Goal: Information Seeking & Learning: Learn about a topic

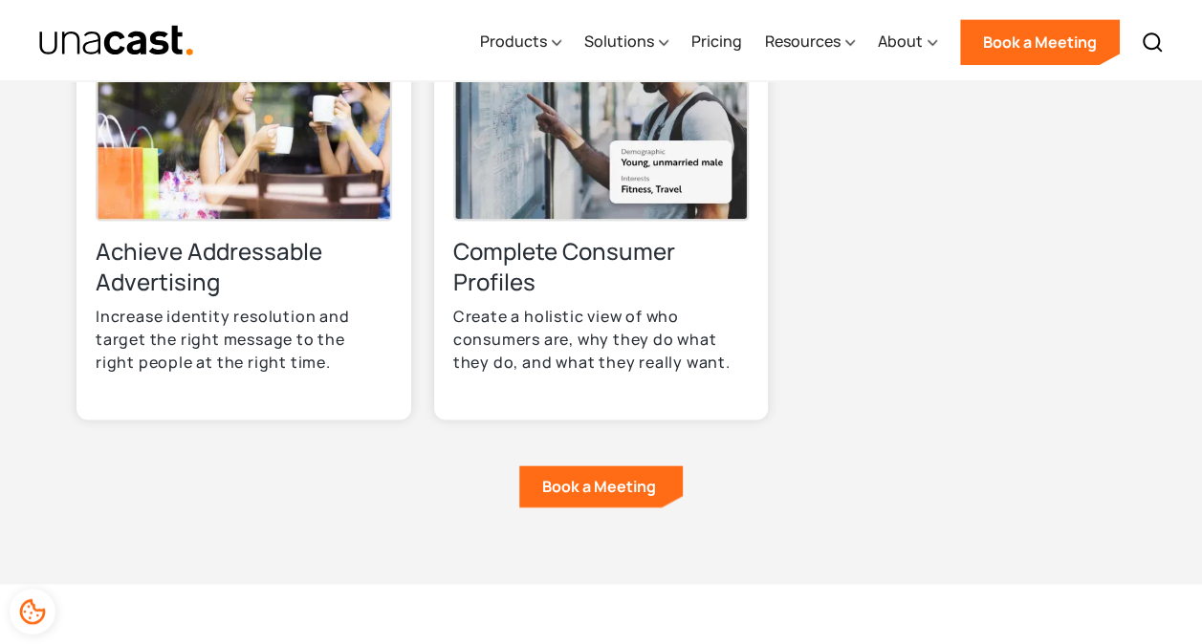
scroll to position [1295, 0]
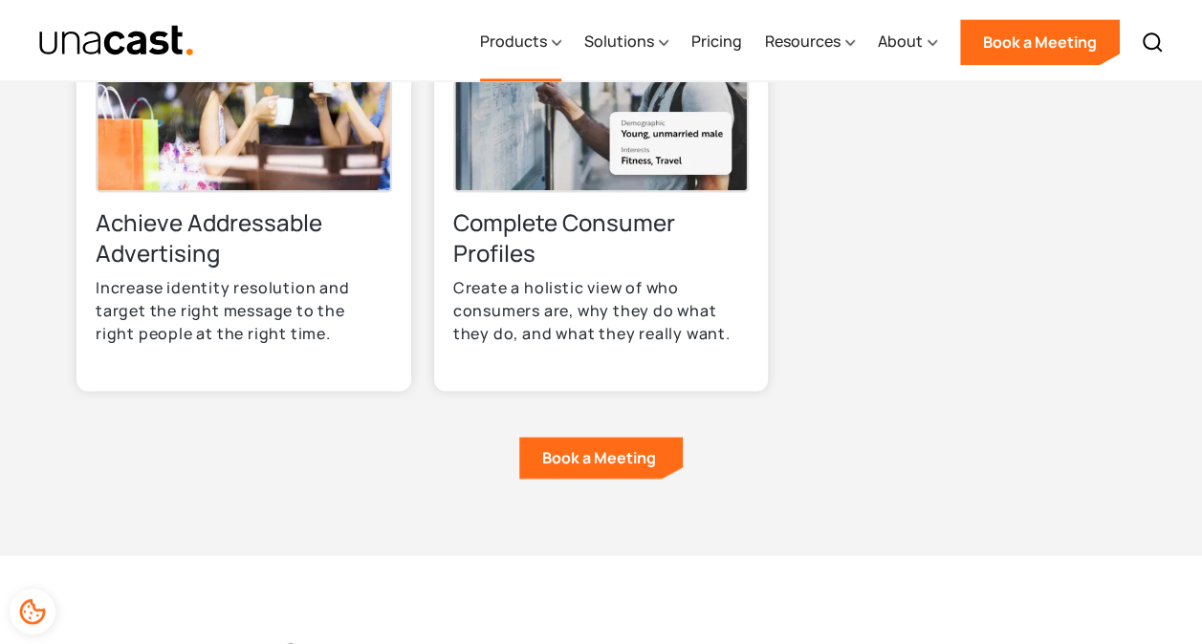
click at [560, 46] on icon at bounding box center [557, 43] width 10 height 20
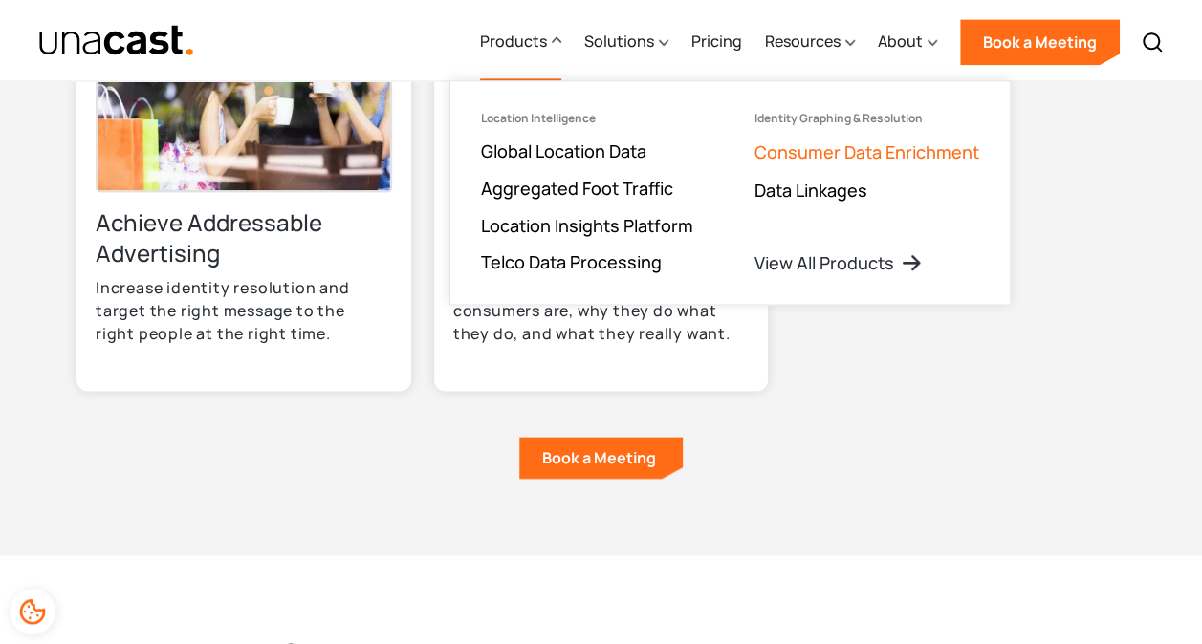
click at [948, 156] on link "Consumer Data Enrichment" at bounding box center [866, 152] width 225 height 23
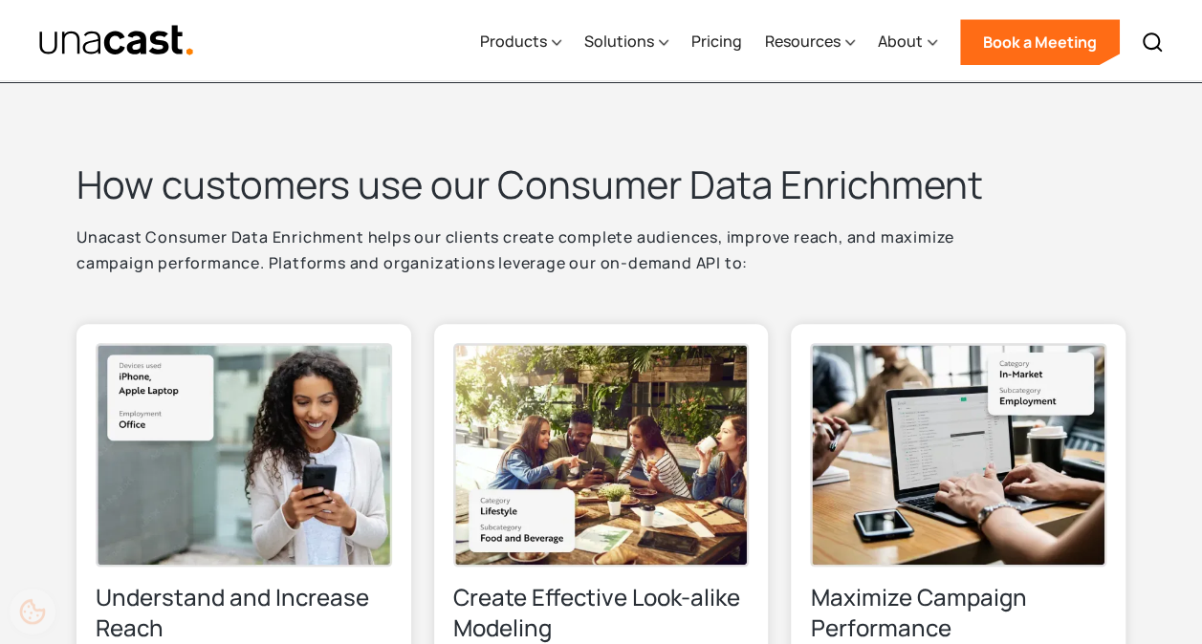
scroll to position [484, 0]
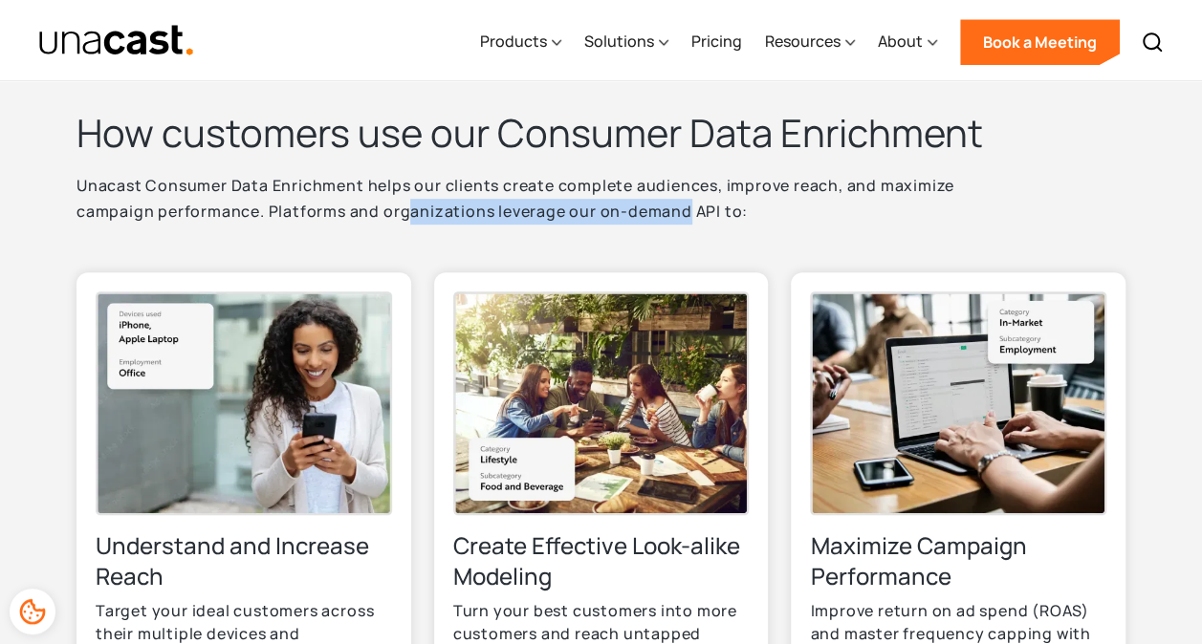
drag, startPoint x: 327, startPoint y: 218, endPoint x: 602, endPoint y: 213, distance: 275.4
click at [602, 213] on p "Unacast Consumer Data Enrichment helps our clients create complete audiences, i…" at bounding box center [554, 211] width 956 height 76
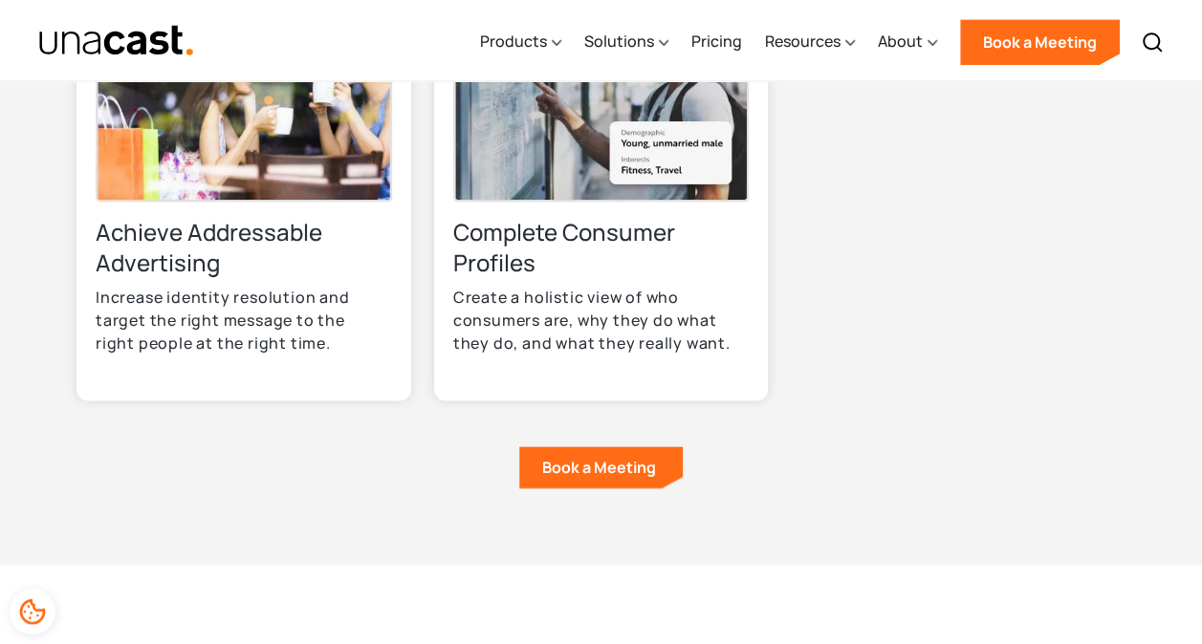
scroll to position [1318, 0]
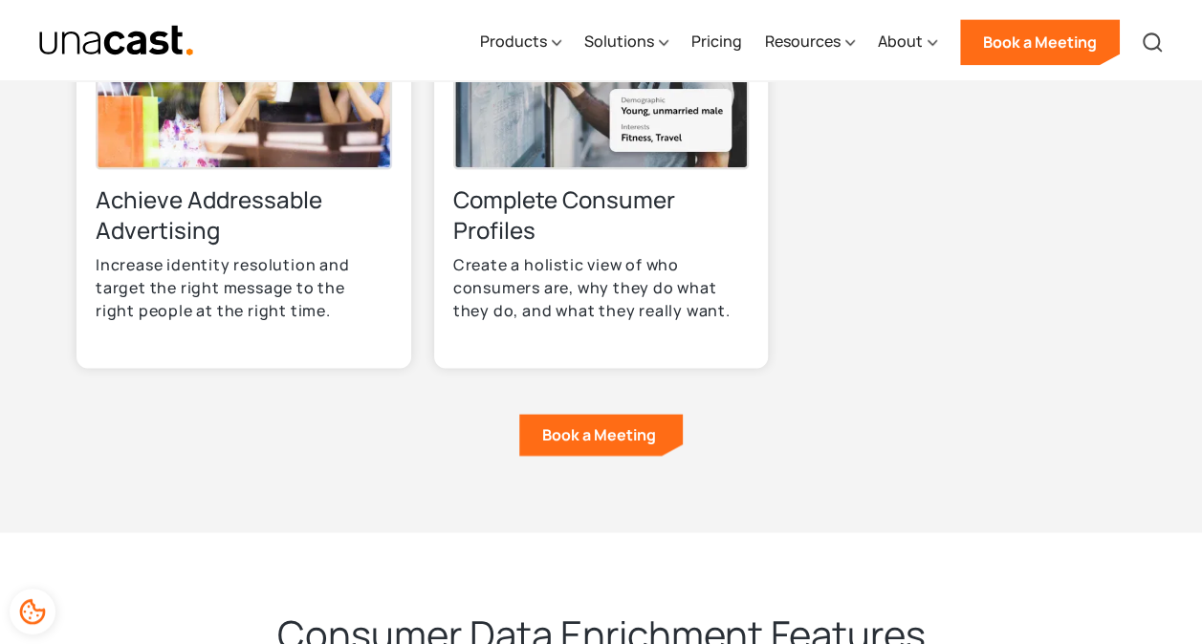
click at [1151, 49] on img at bounding box center [1152, 42] width 23 height 23
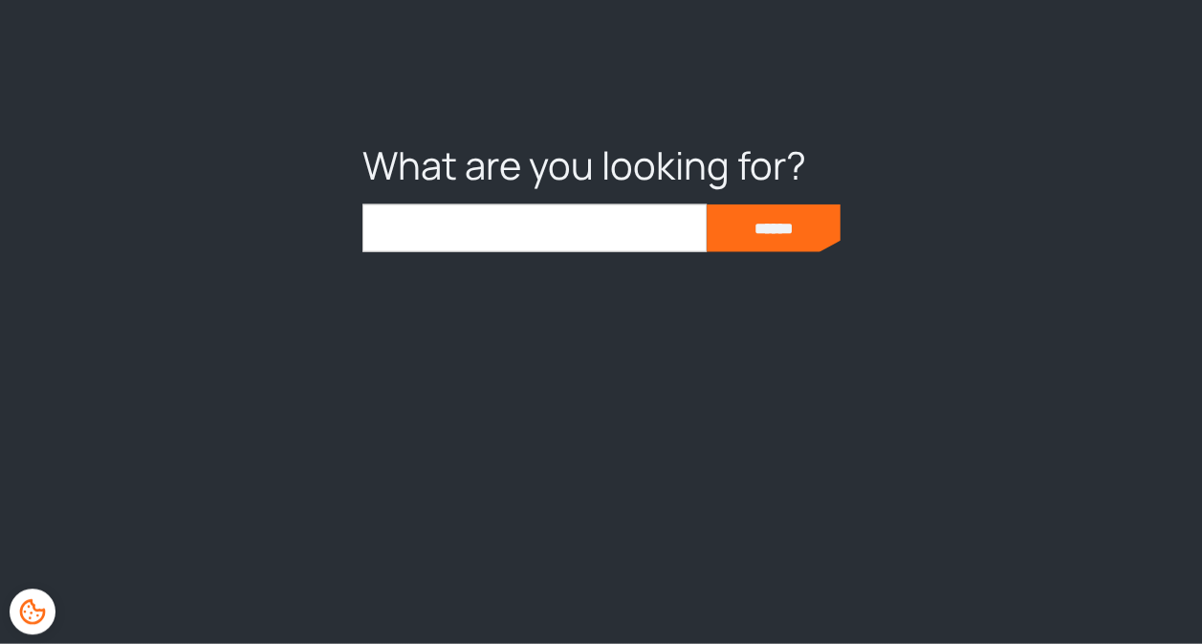
scroll to position [1881, 0]
click at [472, 212] on input "search" at bounding box center [534, 229] width 344 height 48
type input "**********"
click at [707, 205] on input "******" at bounding box center [774, 229] width 134 height 48
